Goal: Information Seeking & Learning: Check status

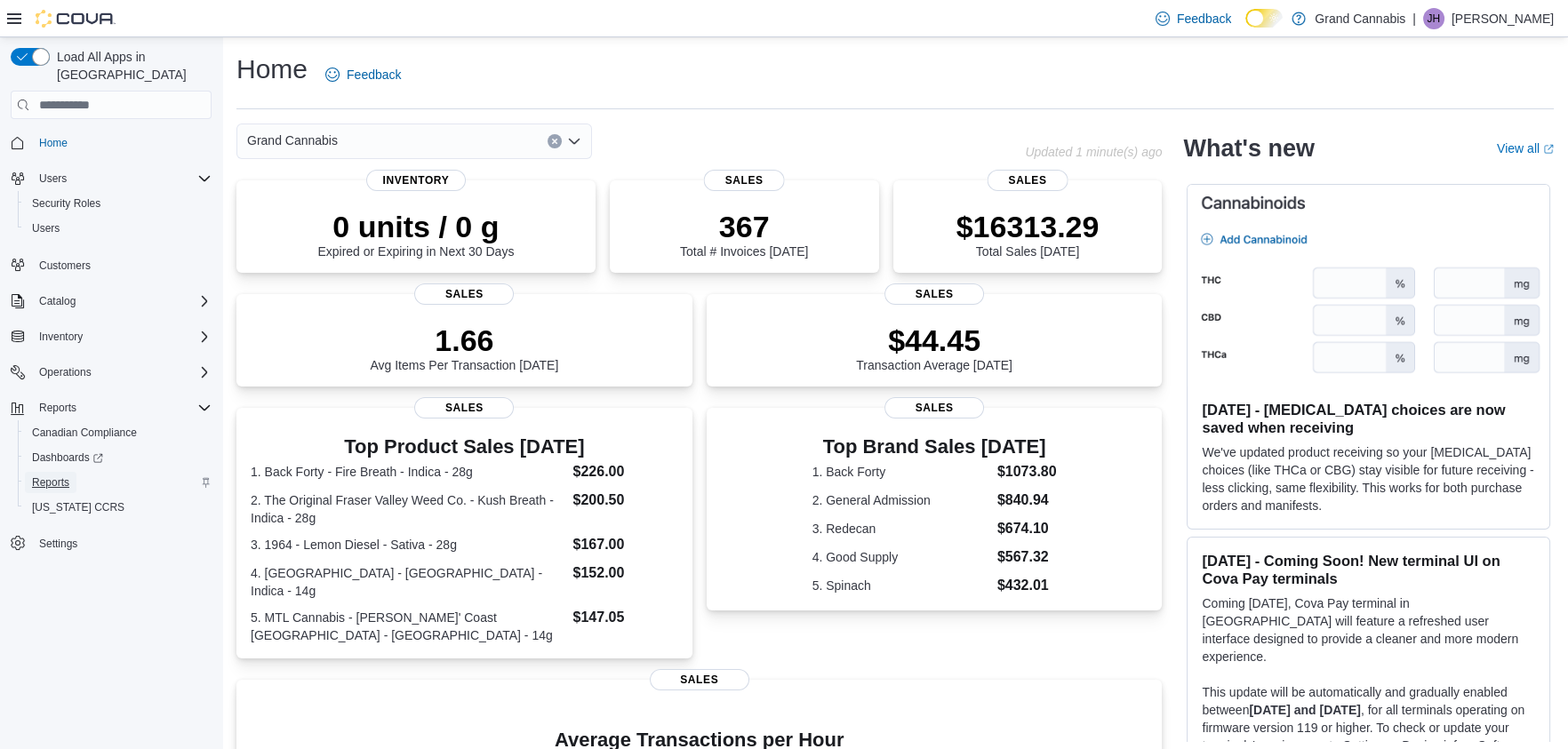
click at [52, 476] on span "Reports" at bounding box center [51, 482] width 37 height 14
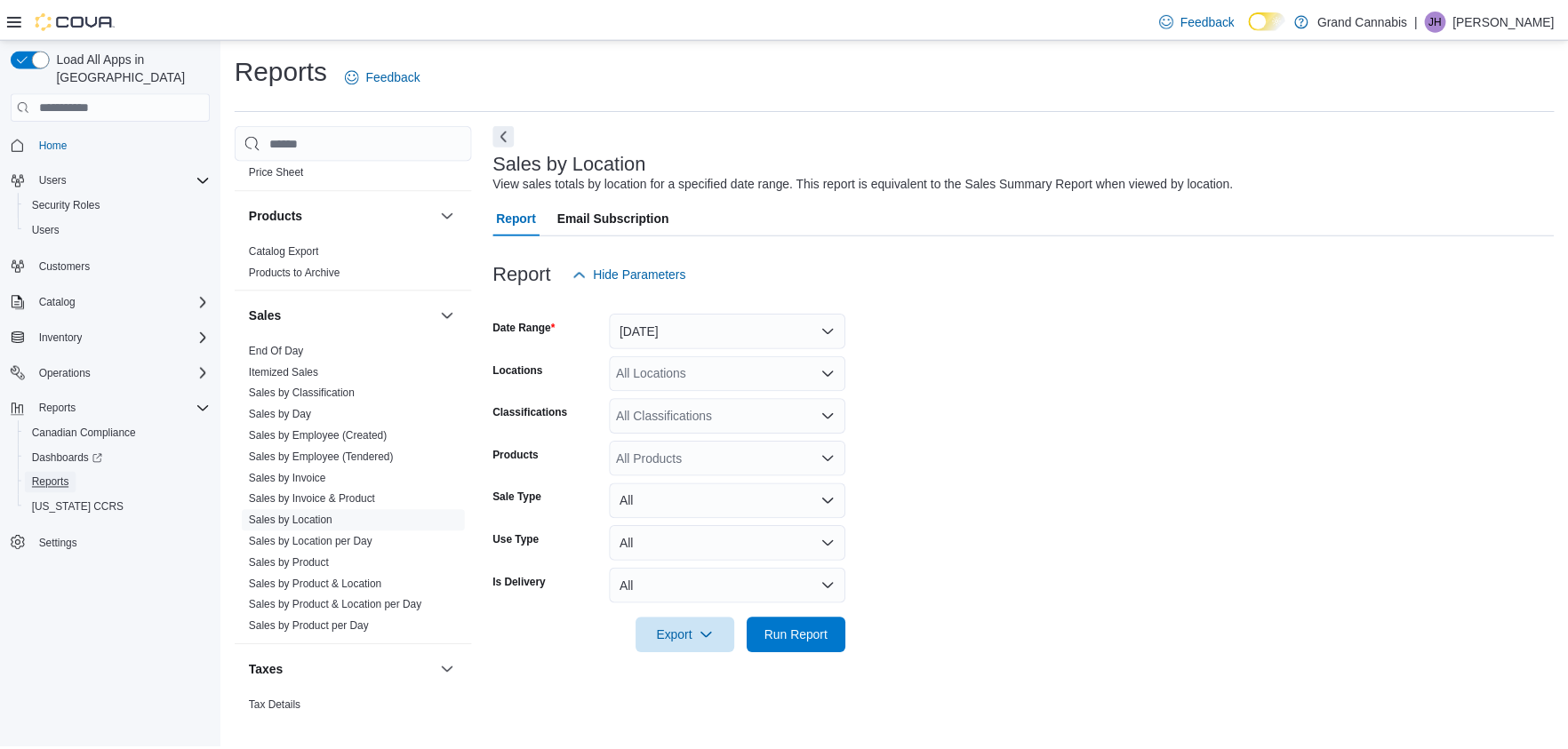
scroll to position [1336, 0]
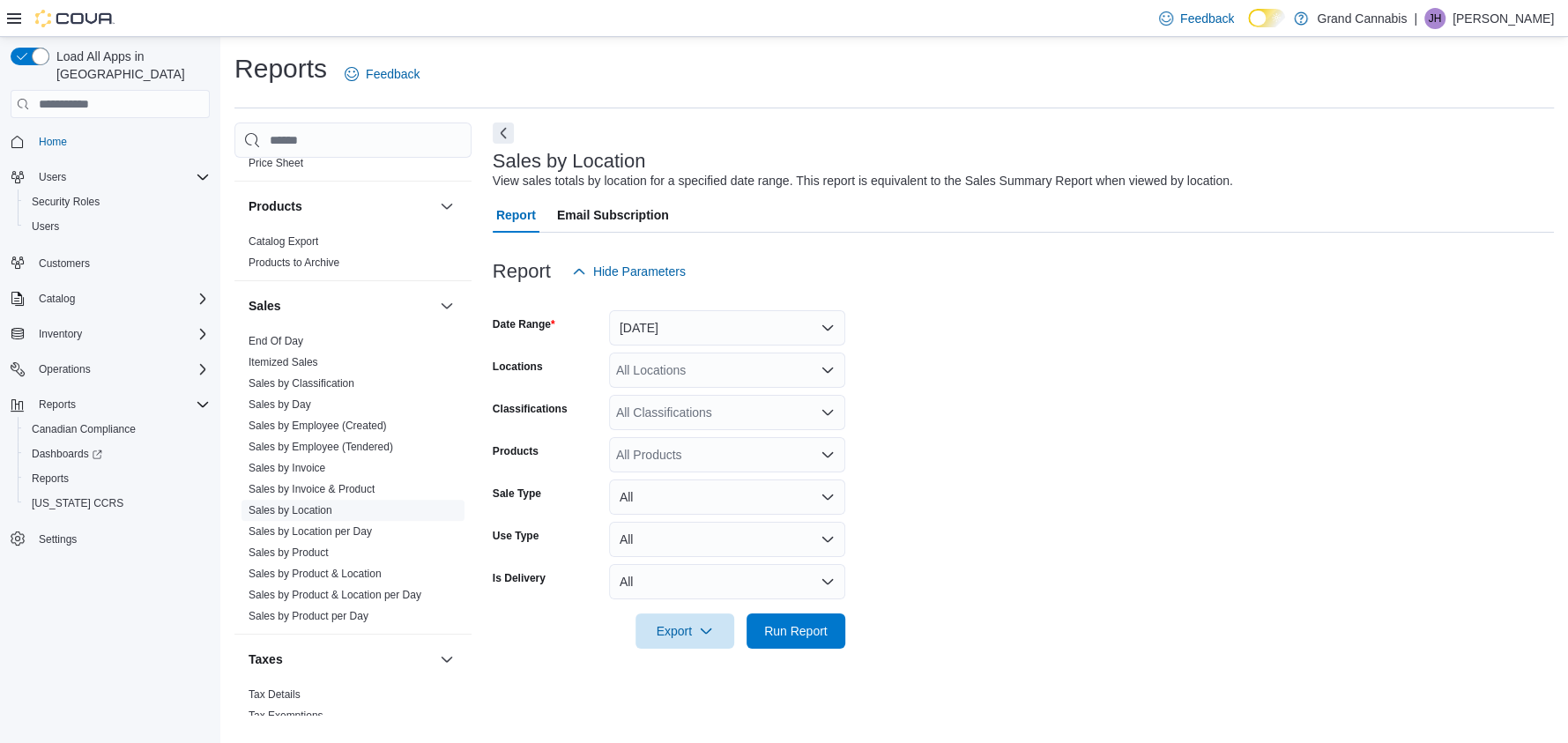
click at [279, 504] on link "Sales by Location" at bounding box center [291, 510] width 84 height 12
click at [803, 631] on span "Run Report" at bounding box center [796, 630] width 63 height 18
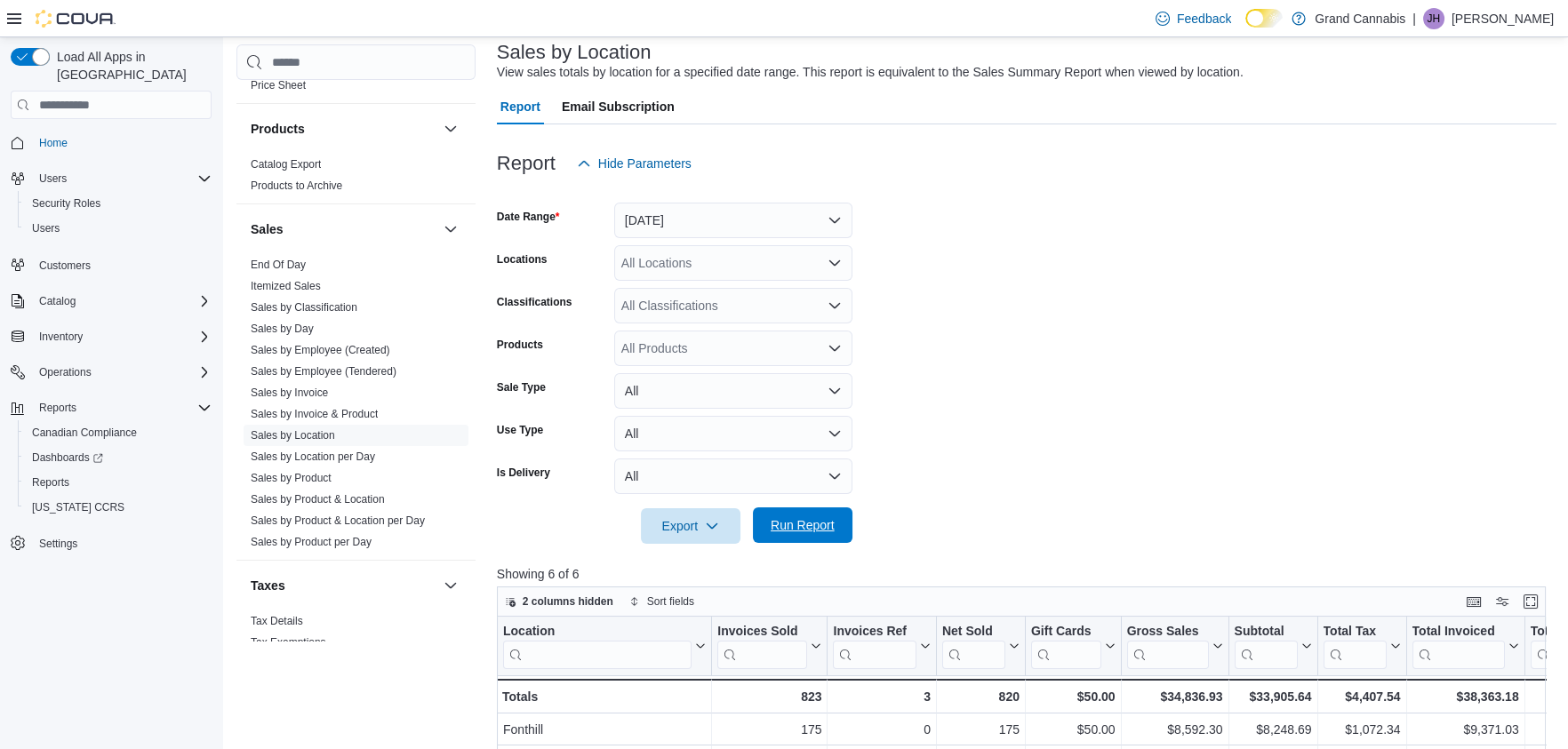
scroll to position [66, 0]
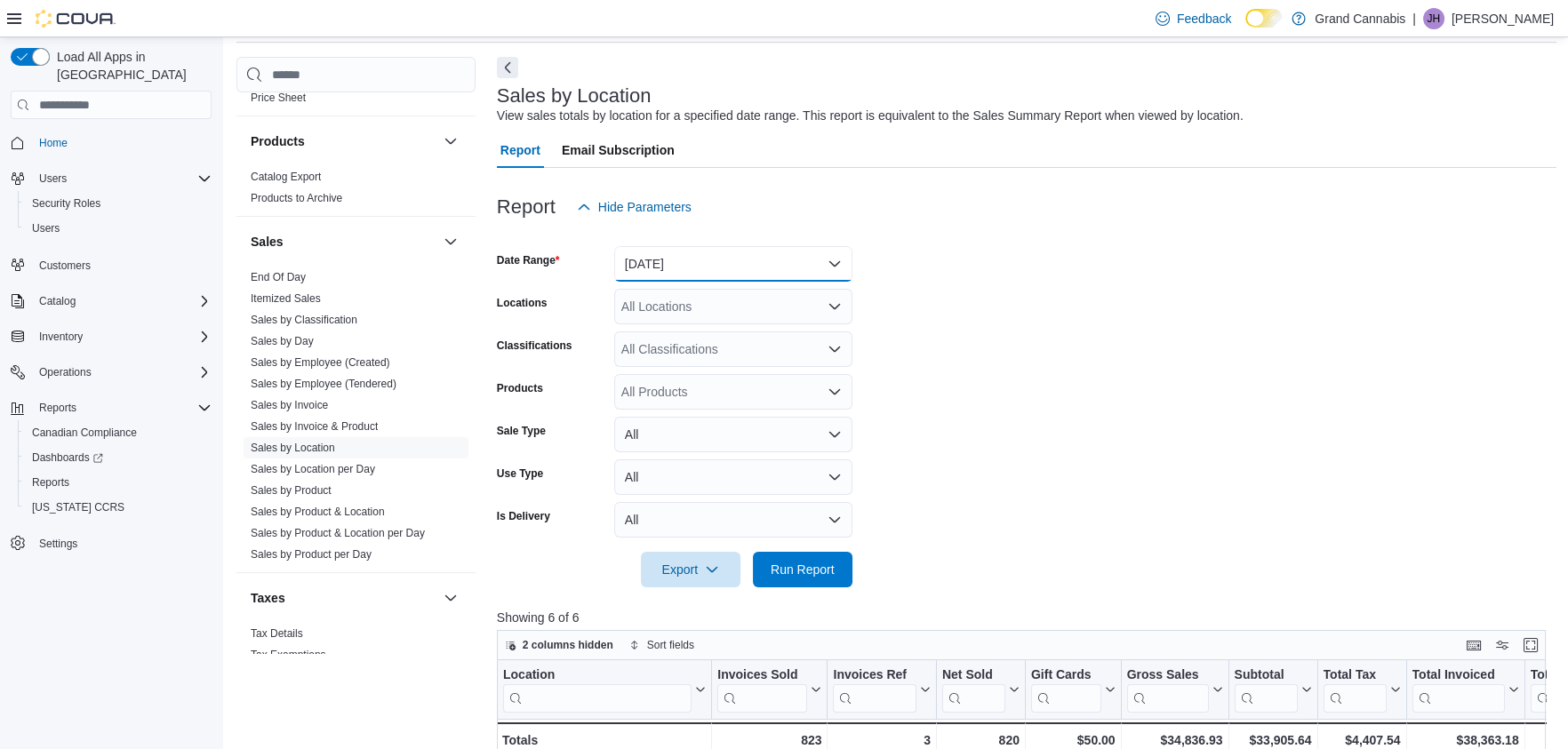
click at [831, 258] on button "[DATE]" at bounding box center [733, 264] width 238 height 36
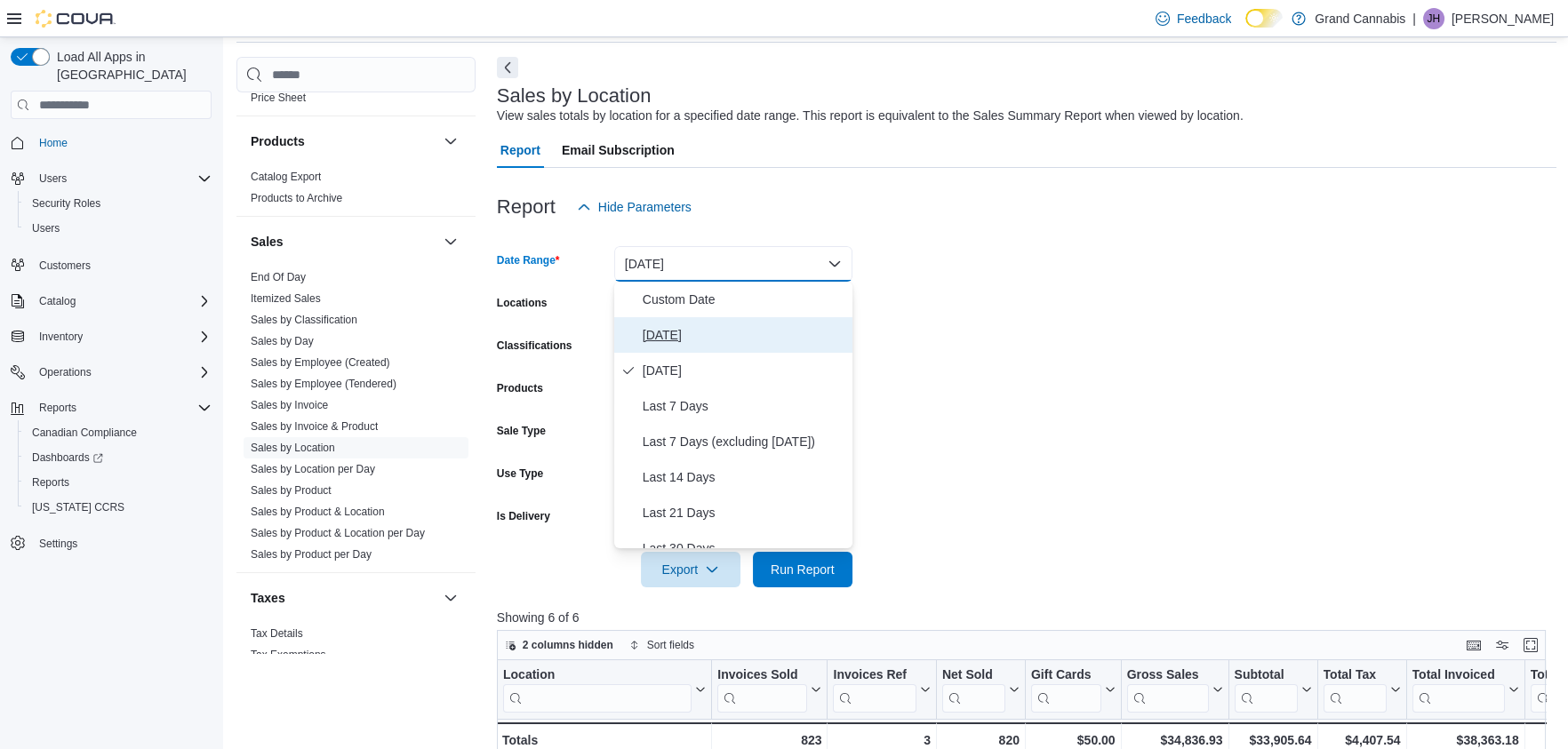
click at [671, 333] on span "[DATE]" at bounding box center [743, 335] width 202 height 22
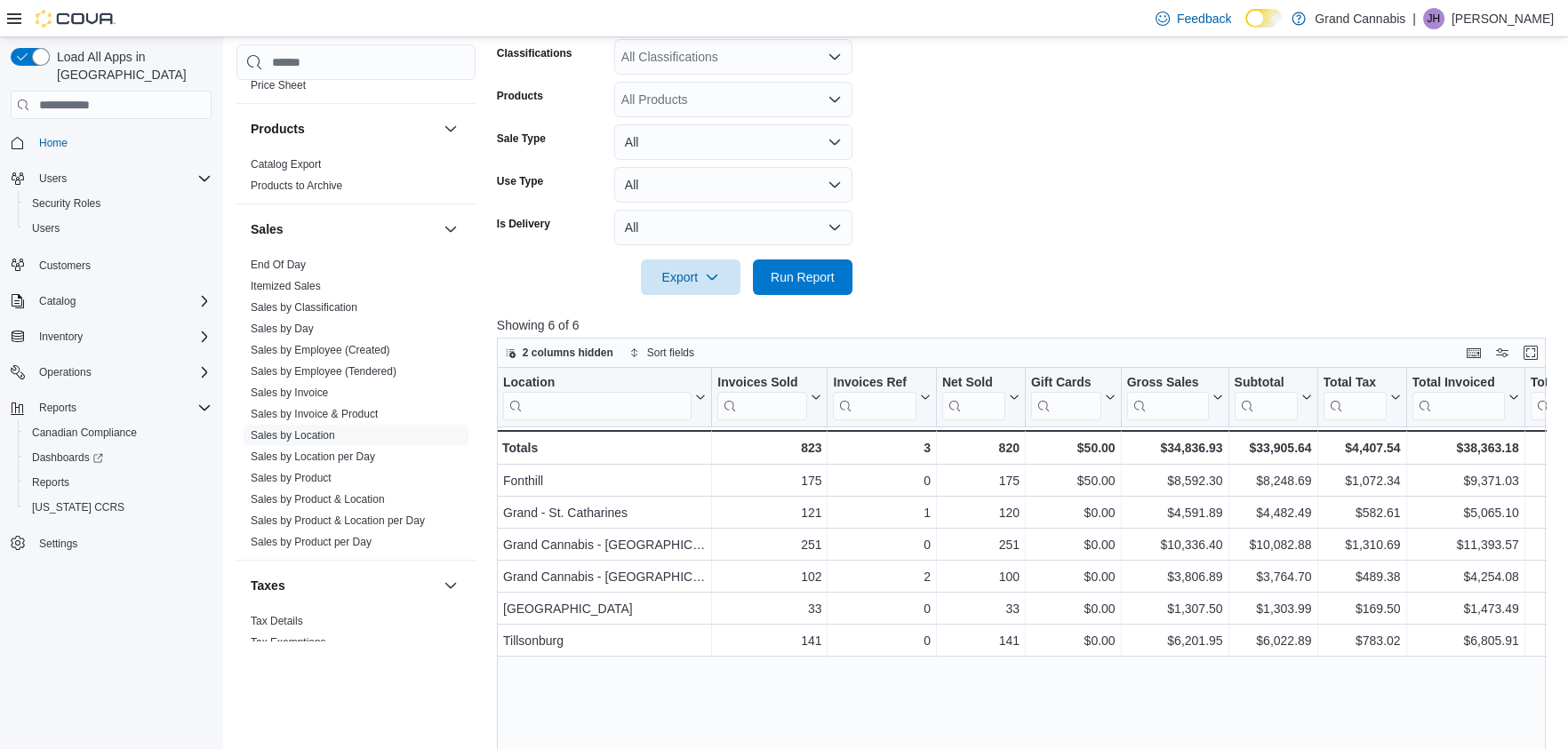
scroll to position [422, 0]
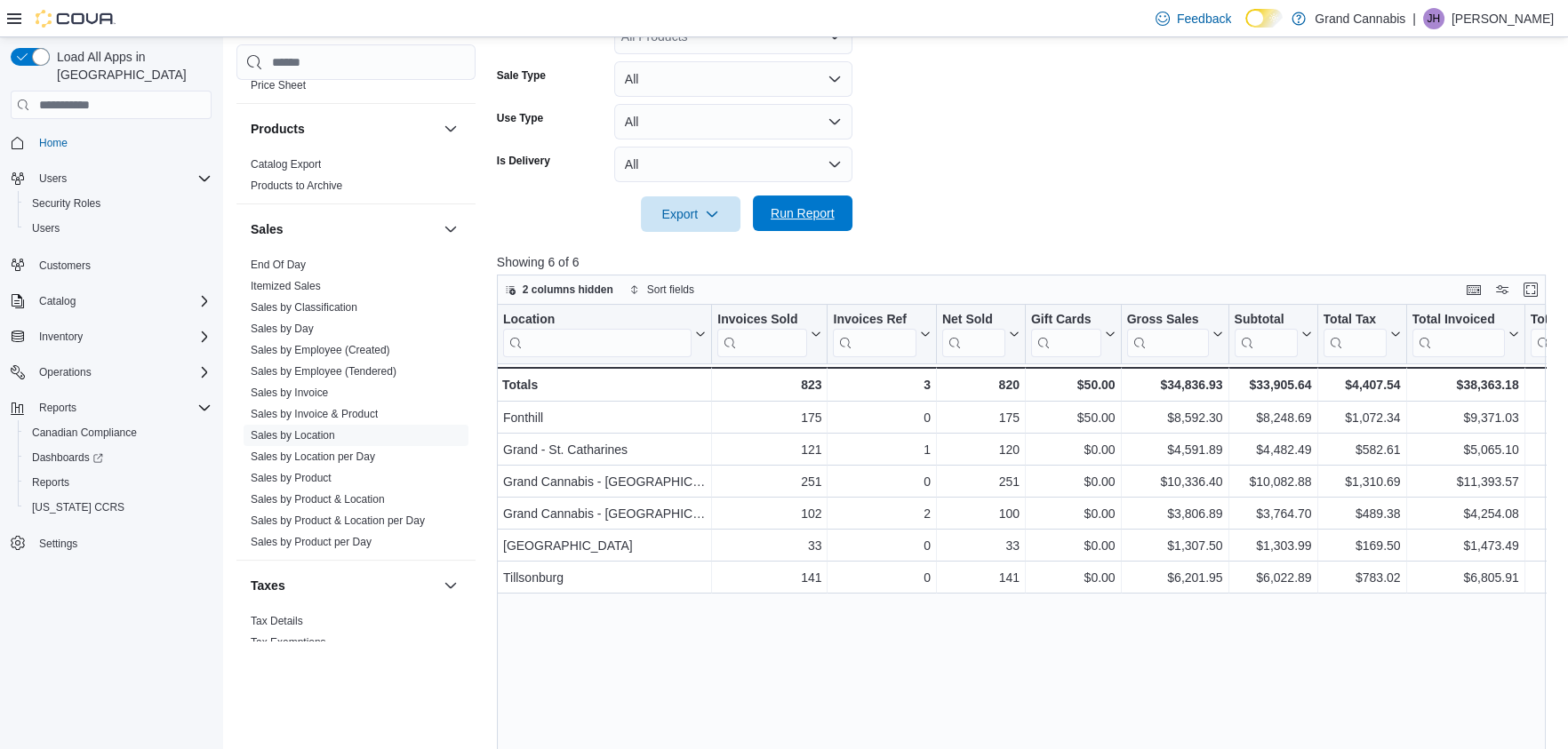
click at [795, 213] on span "Run Report" at bounding box center [802, 213] width 64 height 18
click at [796, 213] on span "Run Report" at bounding box center [802, 213] width 64 height 18
click at [802, 213] on span "Run Report" at bounding box center [802, 213] width 64 height 18
